Goal: Check status: Check status

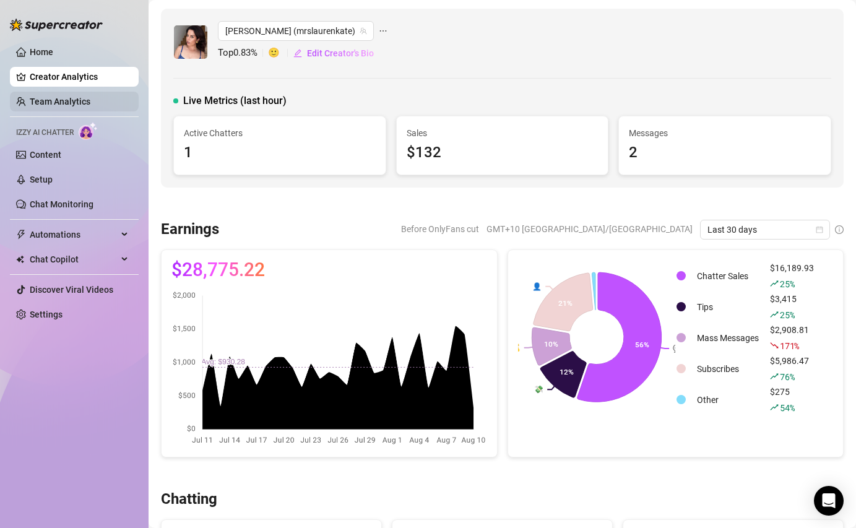
click at [48, 98] on link "Team Analytics" at bounding box center [60, 102] width 61 height 10
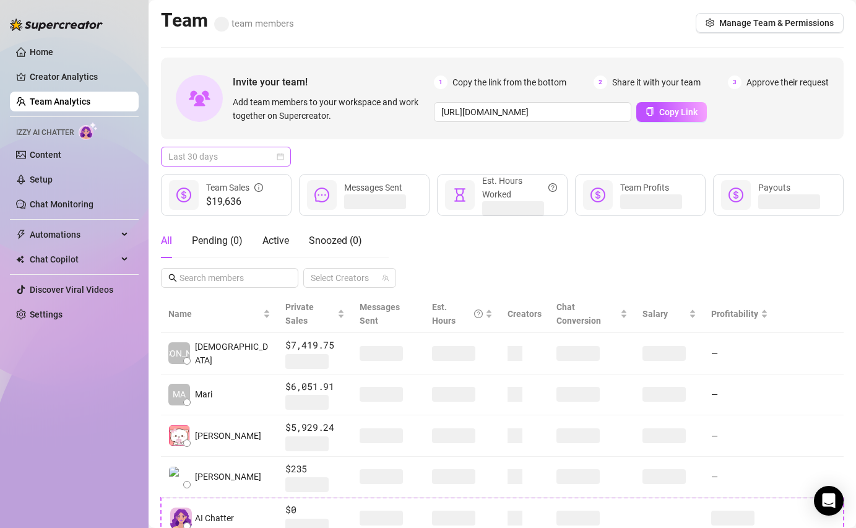
click at [216, 157] on span "Last 30 days" at bounding box center [225, 156] width 115 height 19
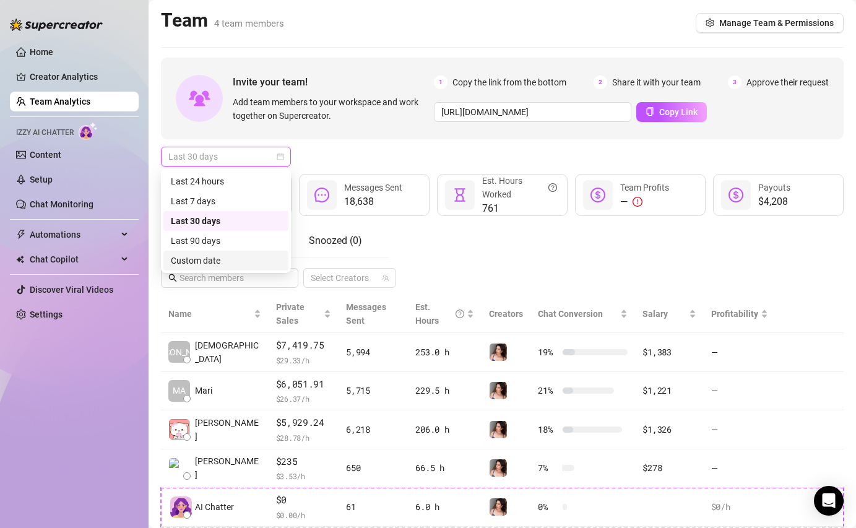
click at [207, 259] on div "Custom date" at bounding box center [226, 261] width 110 height 14
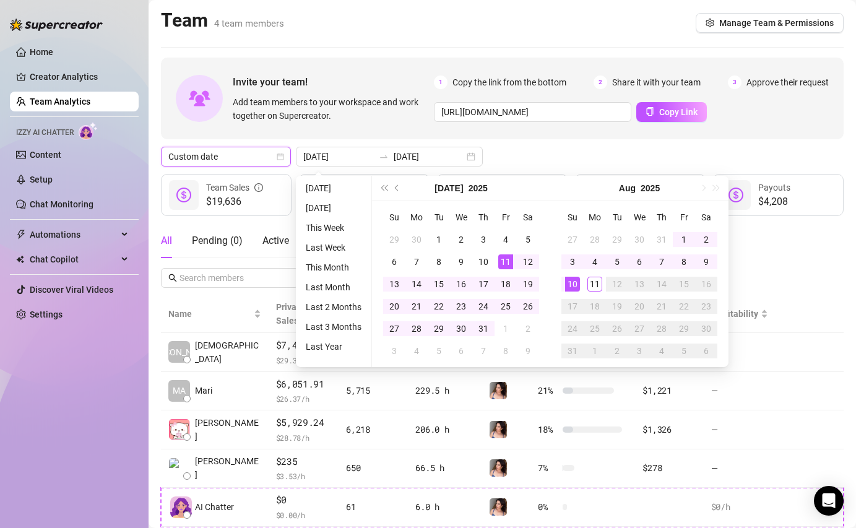
type input "[DATE]"
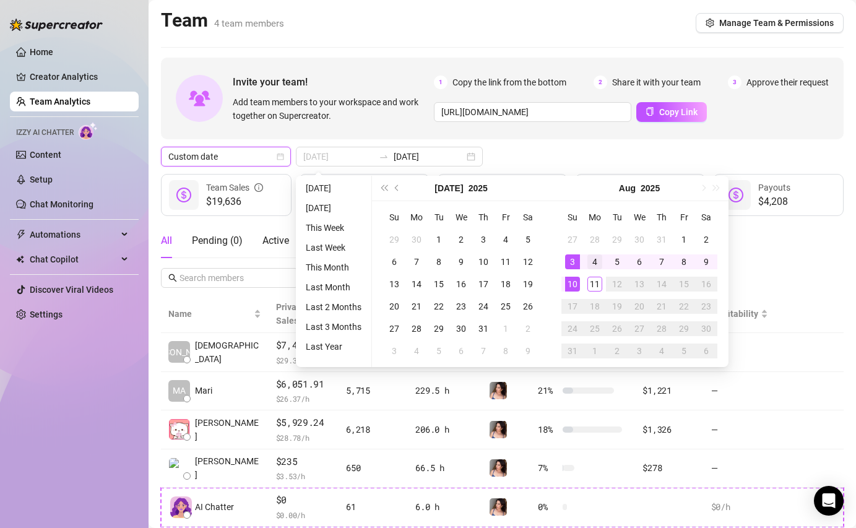
type input "[DATE]"
click at [589, 264] on div "4" at bounding box center [595, 261] width 15 height 15
click at [571, 286] on div "10" at bounding box center [572, 284] width 15 height 15
